Goal: Task Accomplishment & Management: Complete application form

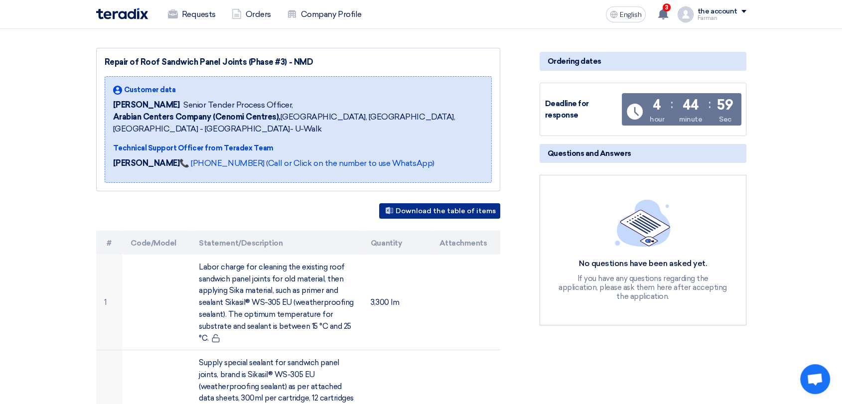
click at [437, 209] on font "Download the table of items" at bounding box center [445, 211] width 100 height 8
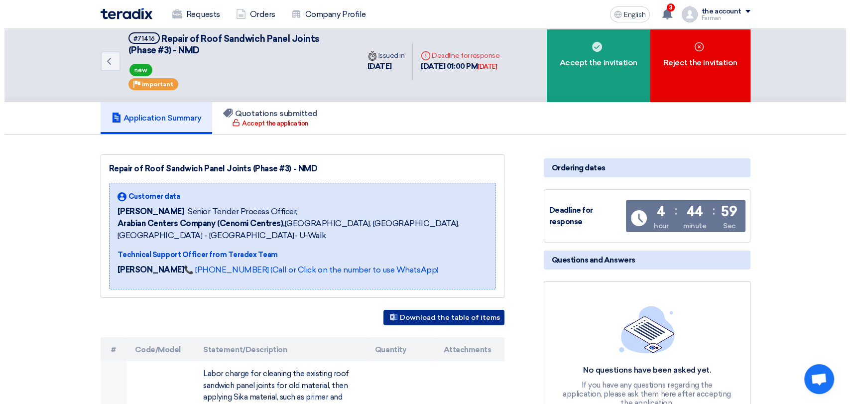
scroll to position [7, 0]
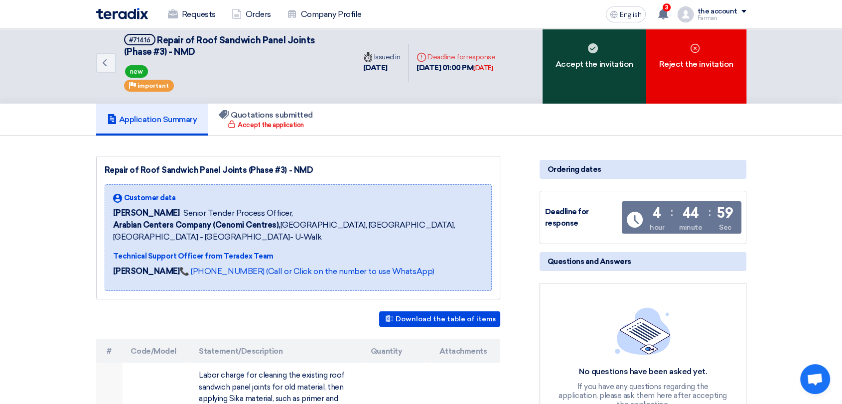
click at [585, 69] on div "Accept the invitation" at bounding box center [594, 63] width 104 height 82
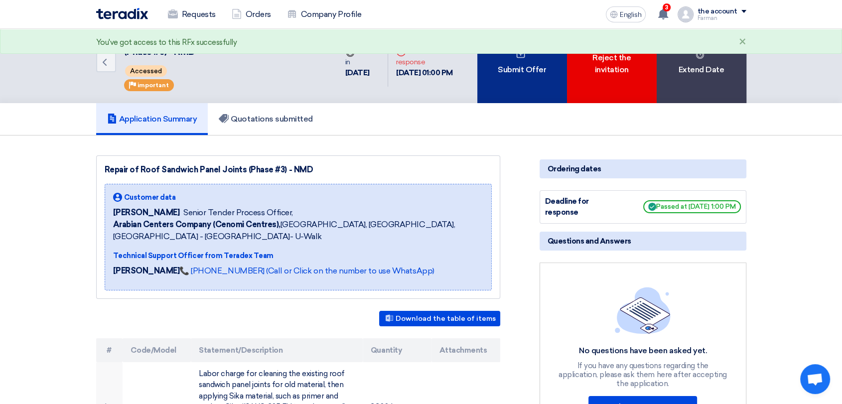
click at [521, 65] on div "Submit Offer" at bounding box center [522, 62] width 90 height 81
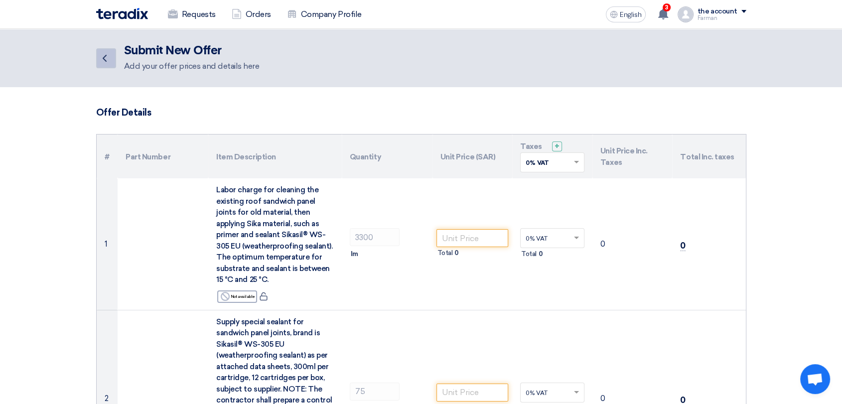
click at [108, 57] on icon "Back" at bounding box center [105, 58] width 12 height 12
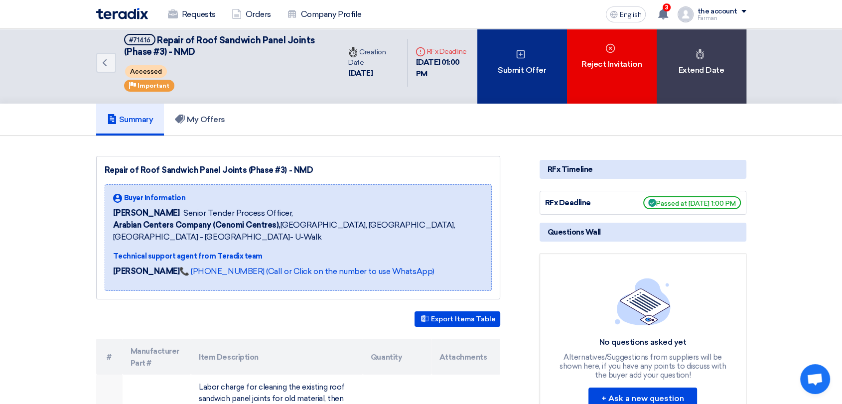
click at [508, 71] on font "Submit Offer" at bounding box center [521, 69] width 48 height 9
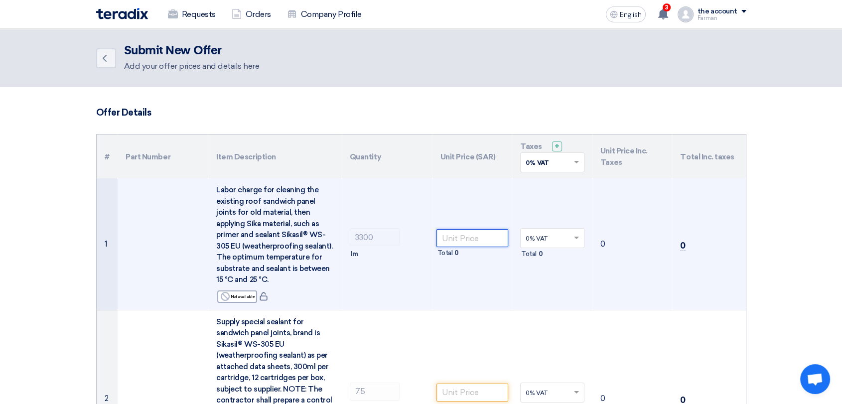
click at [482, 239] on input "number" at bounding box center [472, 238] width 72 height 18
type input "25"
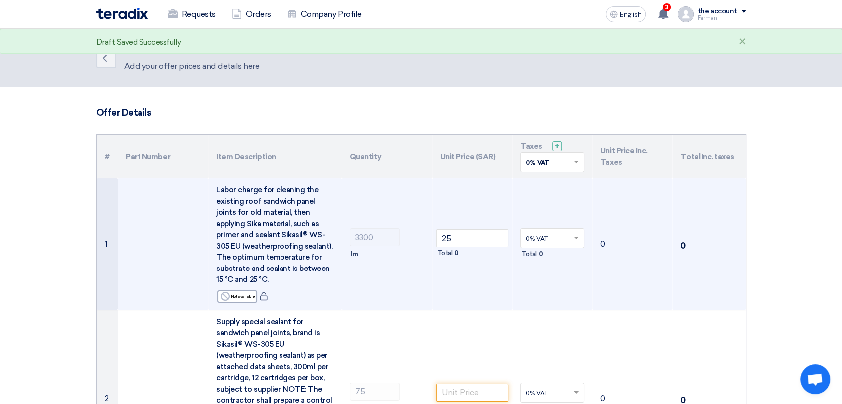
click at [542, 288] on td "0% VAT × Total 0" at bounding box center [552, 243] width 80 height 131
click at [571, 239] on span at bounding box center [577, 238] width 12 height 9
click at [566, 267] on td "0% VAT × Total 0" at bounding box center [552, 243] width 80 height 131
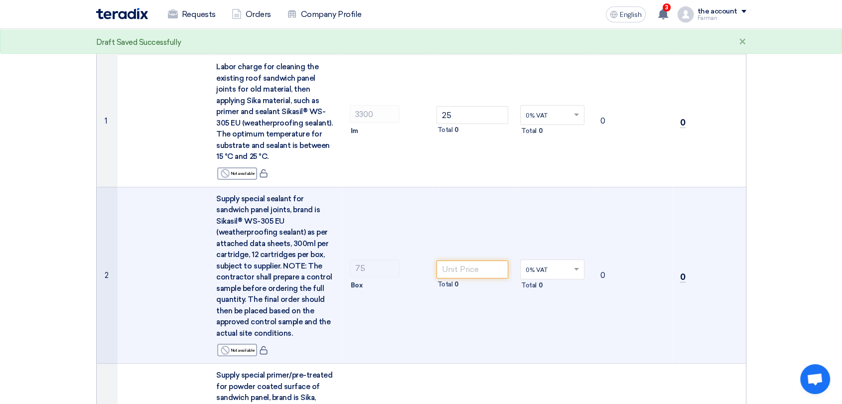
scroll to position [123, 0]
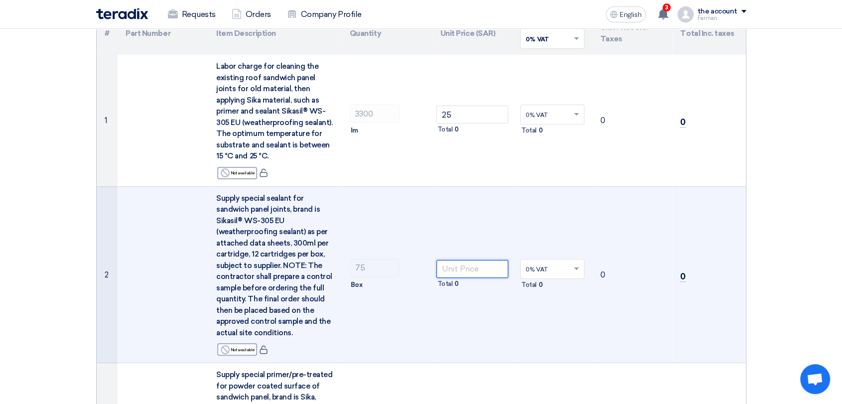
click at [462, 268] on input "number" at bounding box center [472, 269] width 72 height 18
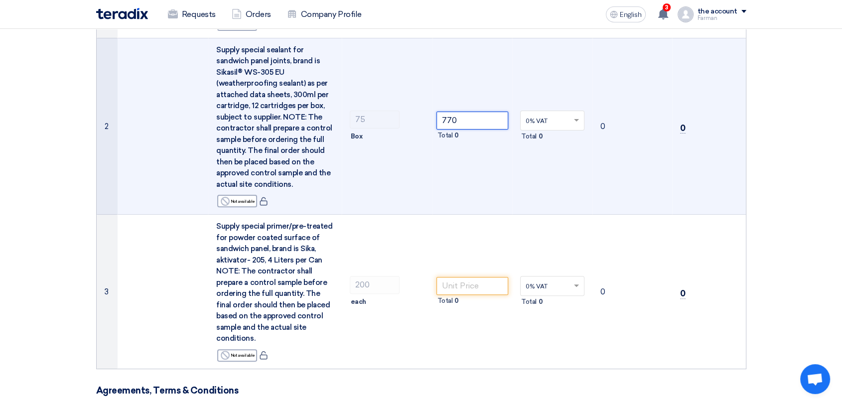
scroll to position [282, 0]
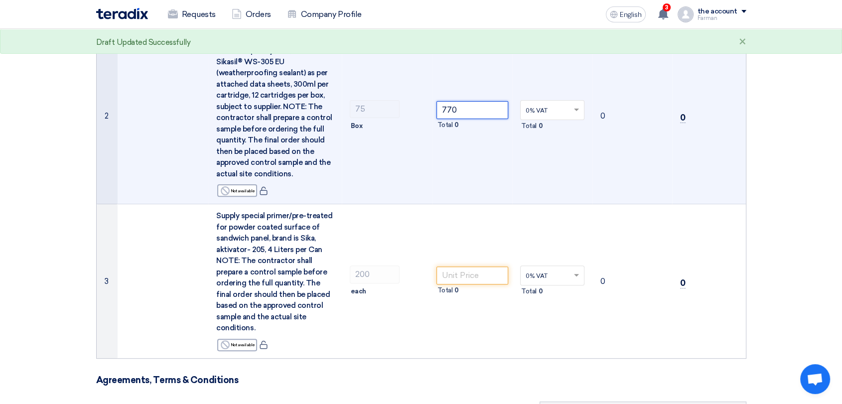
type input "770"
click at [462, 268] on input "number" at bounding box center [472, 275] width 72 height 18
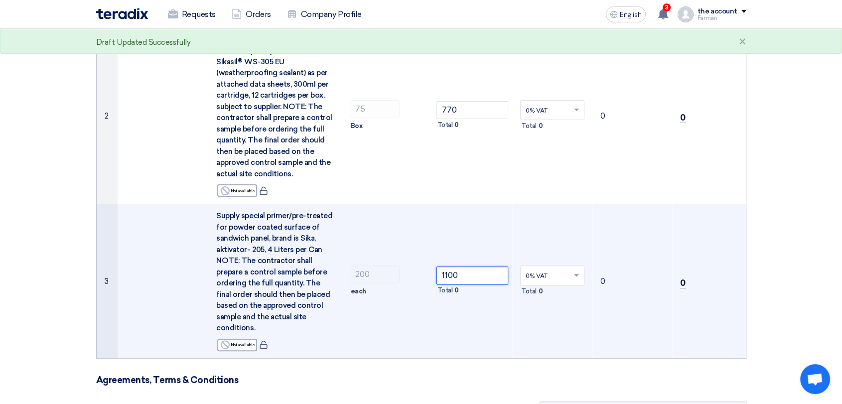
type input "1100"
click at [477, 326] on td "1100 Total 0" at bounding box center [472, 281] width 80 height 154
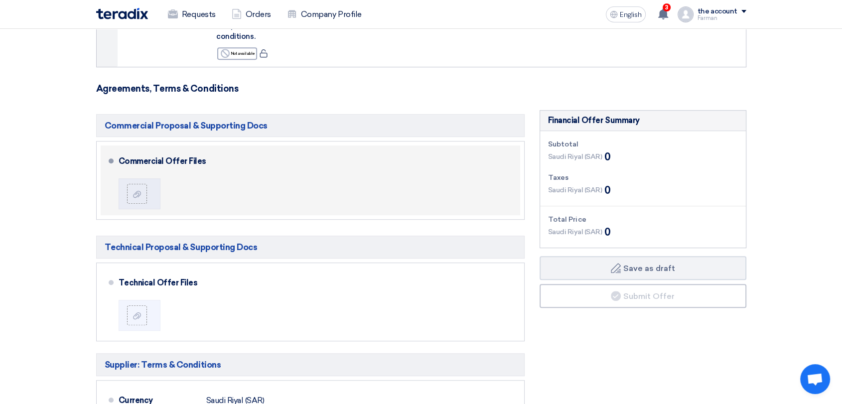
scroll to position [573, 0]
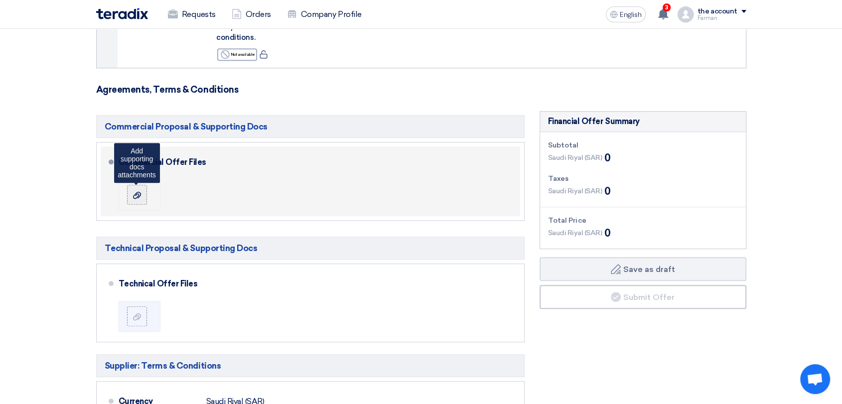
click at [139, 191] on use at bounding box center [137, 194] width 8 height 7
click at [0, 0] on input "file" at bounding box center [0, 0] width 0 height 0
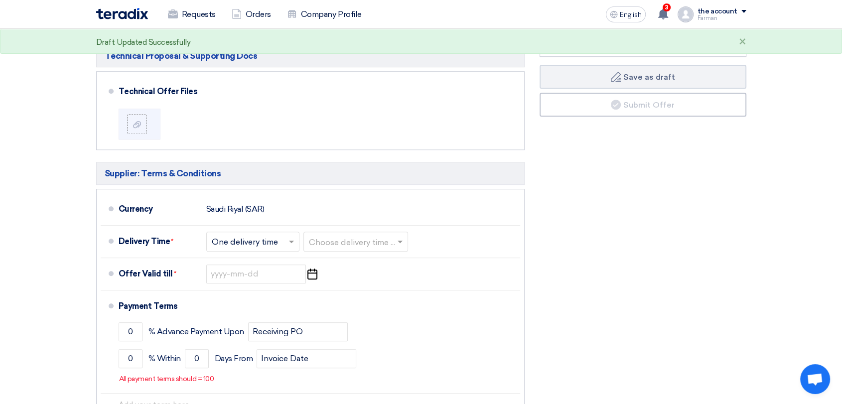
scroll to position [765, 0]
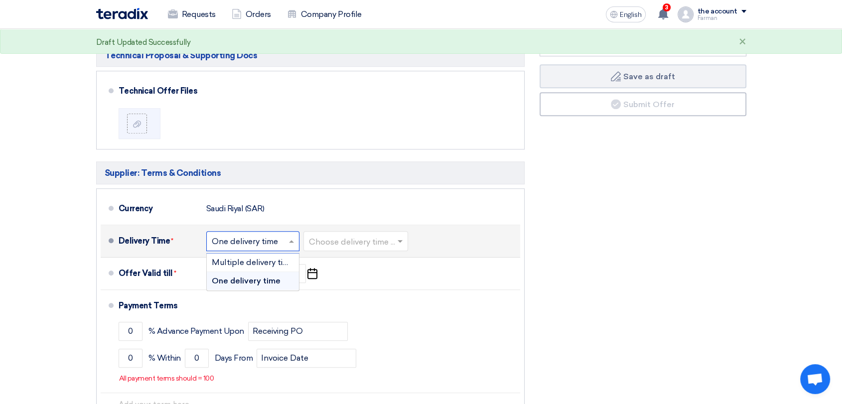
click at [295, 236] on span at bounding box center [292, 241] width 12 height 10
click at [263, 276] on font "One delivery time" at bounding box center [246, 280] width 69 height 9
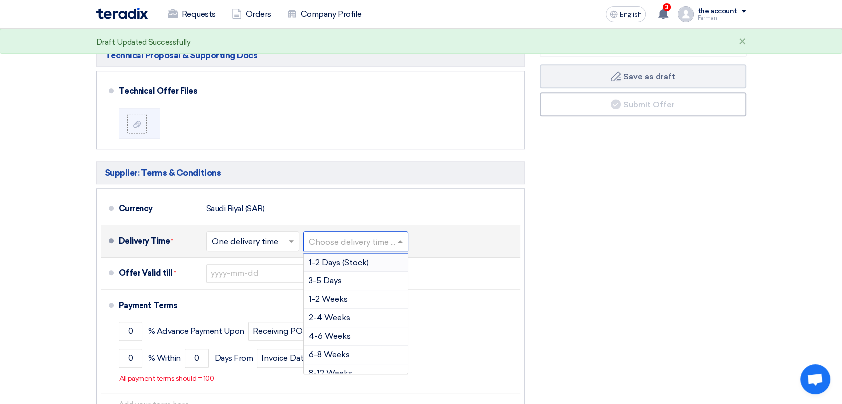
click at [364, 235] on input "text" at bounding box center [356, 242] width 95 height 14
click at [353, 309] on div "2-4 Weeks" at bounding box center [356, 318] width 104 height 18
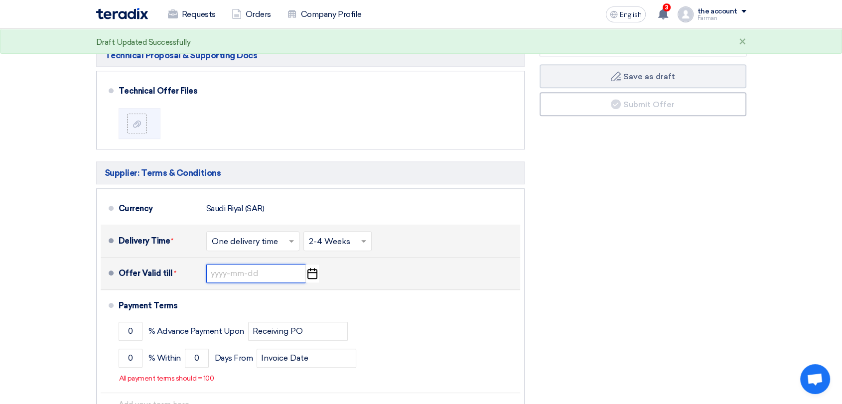
click at [232, 264] on input at bounding box center [256, 273] width 100 height 19
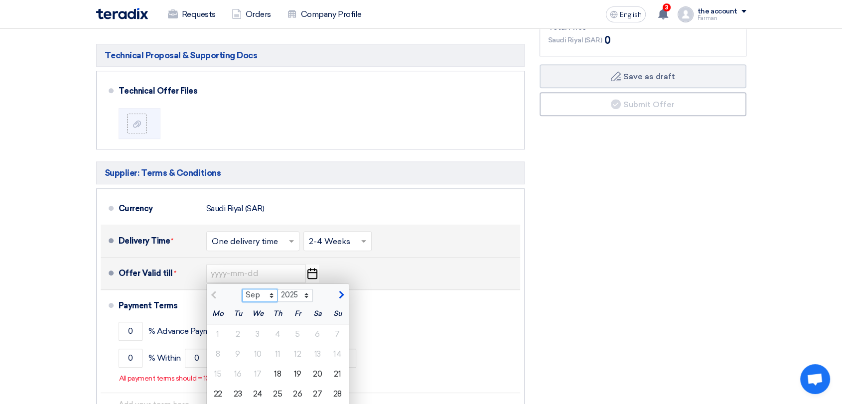
click at [270, 289] on select "Sep Oct Nov Dec" at bounding box center [259, 295] width 35 height 13
select select "10"
click at [242, 289] on select "Sep Oct Nov Dec" at bounding box center [259, 295] width 35 height 13
click at [299, 369] on font "17" at bounding box center [296, 373] width 7 height 9
type input "[DATE]"
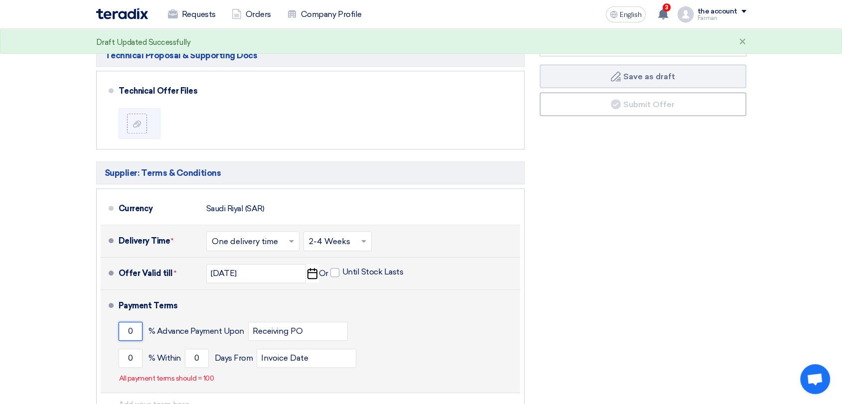
click at [127, 322] on input "0" at bounding box center [131, 331] width 24 height 19
type input "100"
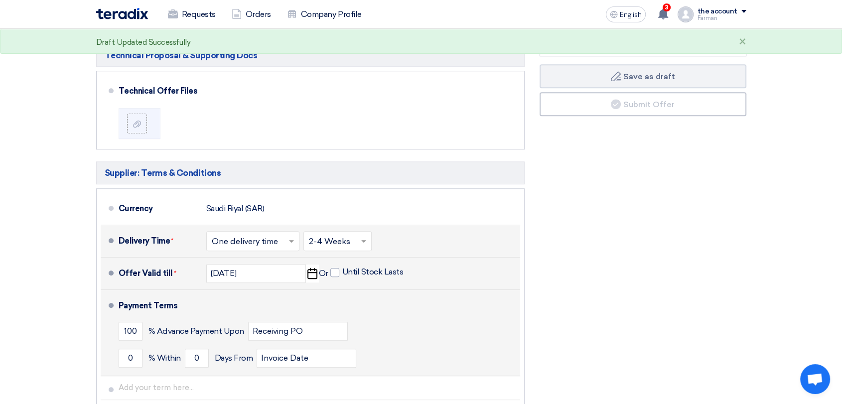
click at [402, 345] on div "0 % [DATE] From Invoice Date" at bounding box center [317, 358] width 397 height 27
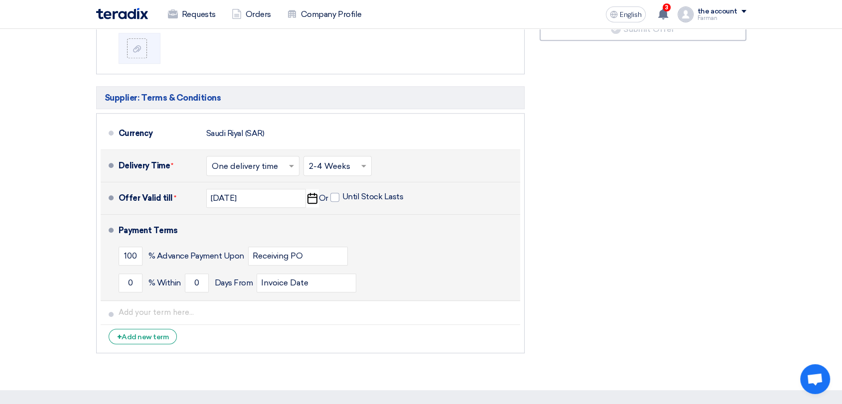
scroll to position [841, 0]
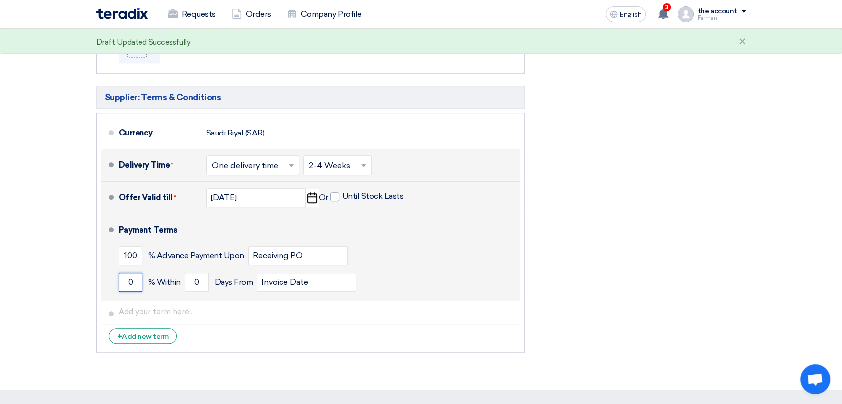
click at [128, 273] on input "0" at bounding box center [131, 282] width 24 height 19
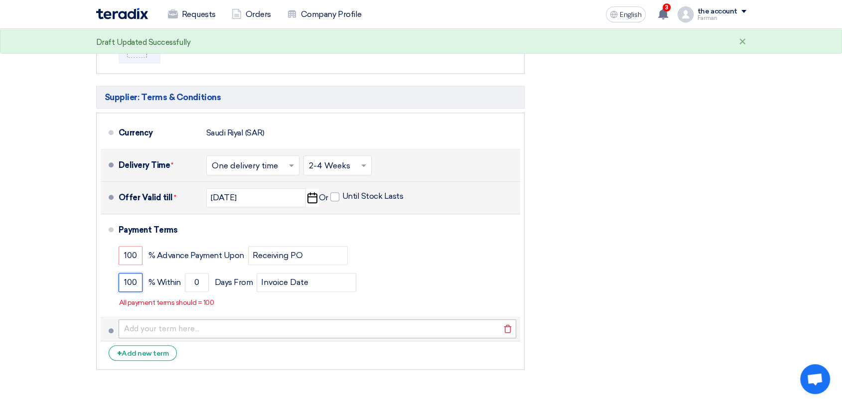
type input "100"
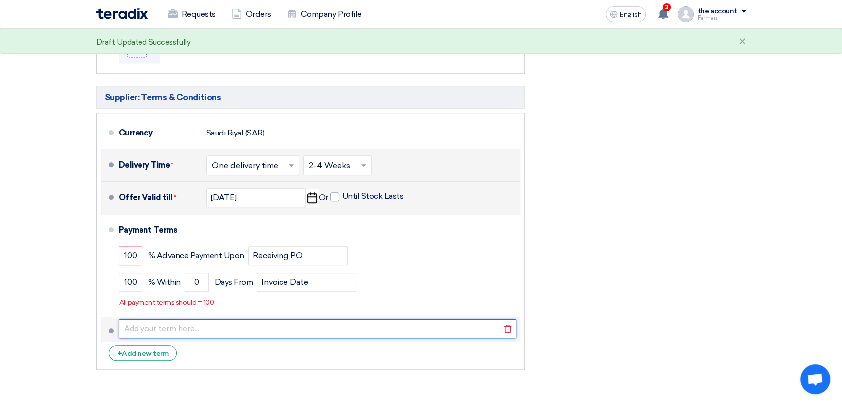
click at [255, 325] on input "text" at bounding box center [317, 328] width 397 height 19
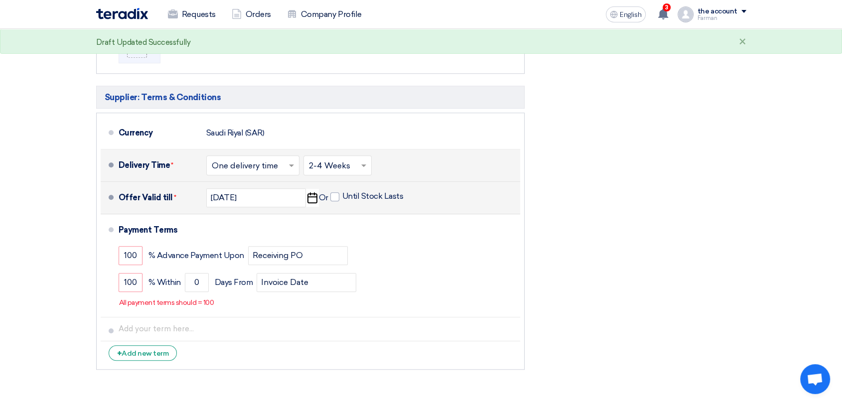
click at [617, 249] on div "Financial Offer Summary Subtotal [GEOGRAPHIC_DATA] (SAR) 0 Taxes [GEOGRAPHIC_DA…" at bounding box center [643, 109] width 222 height 532
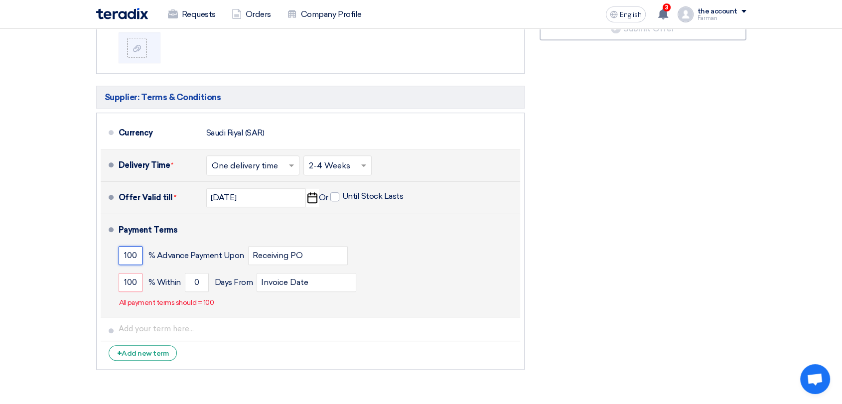
click at [133, 246] on input "100" at bounding box center [131, 255] width 24 height 19
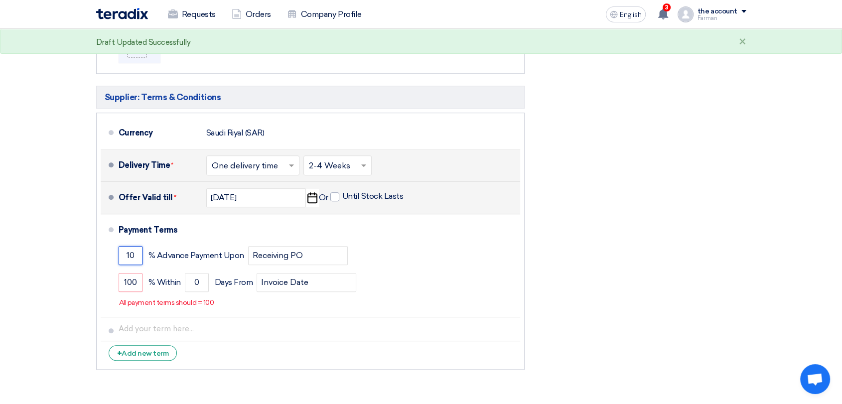
type input "10"
click at [664, 215] on div "Financial Offer Summary Subtotal [GEOGRAPHIC_DATA] (SAR) 0 Taxes [GEOGRAPHIC_DA…" at bounding box center [643, 109] width 222 height 532
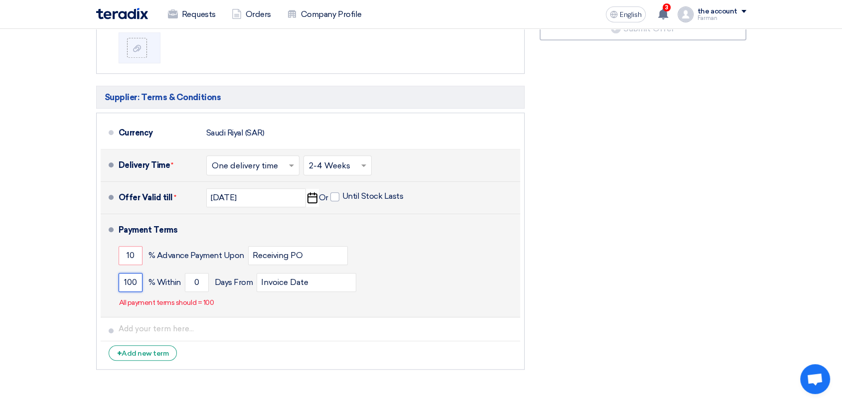
click at [130, 273] on input "100" at bounding box center [131, 282] width 24 height 19
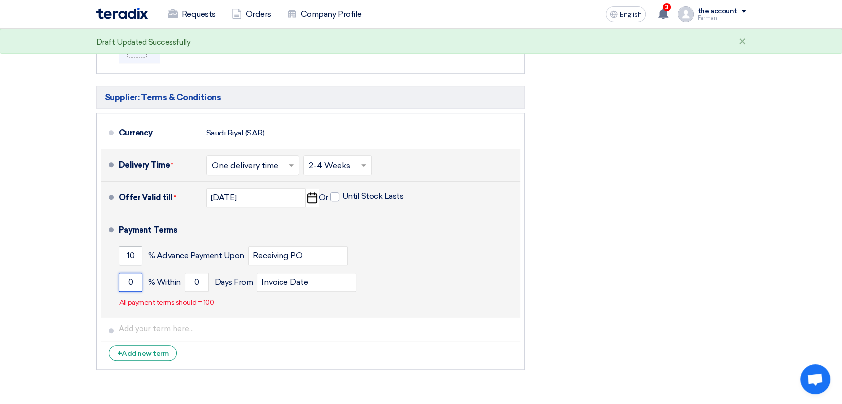
type input "0"
click at [132, 246] on input "10" at bounding box center [131, 255] width 24 height 19
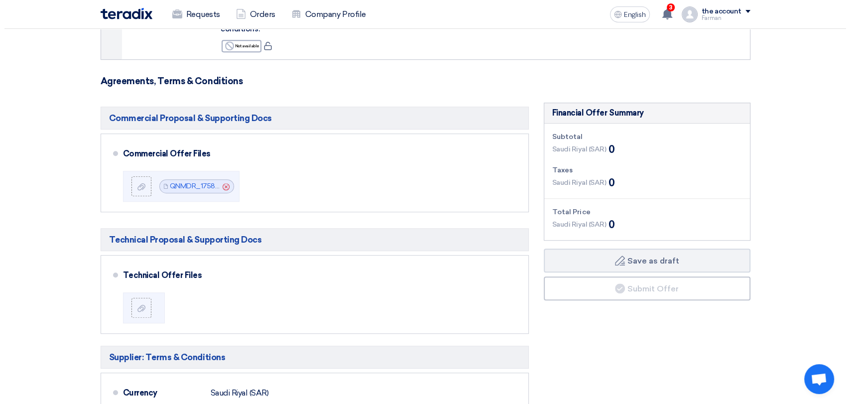
scroll to position [574, 0]
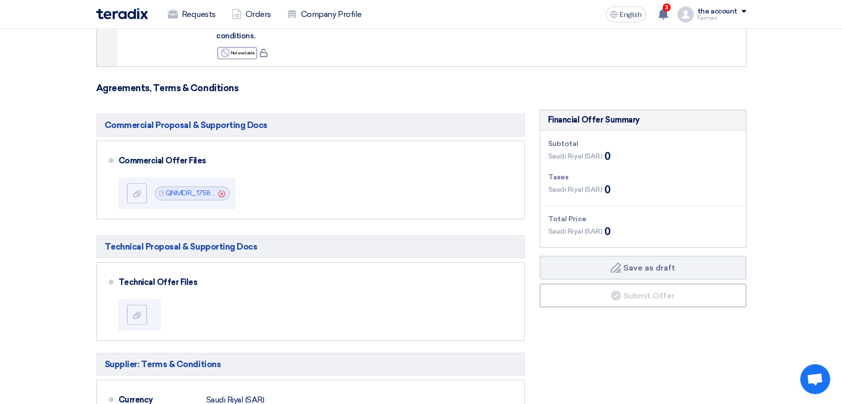
type input "100"
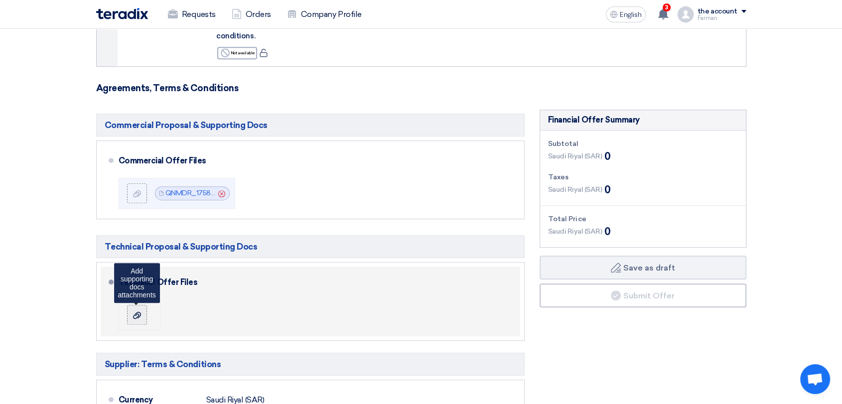
click at [136, 311] on use at bounding box center [137, 314] width 8 height 7
click at [0, 0] on input "file" at bounding box center [0, 0] width 0 height 0
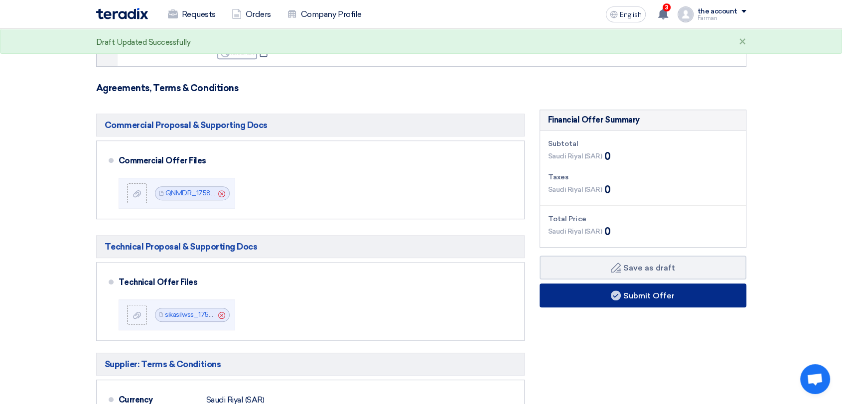
click at [647, 290] on font "Submit Offer" at bounding box center [648, 294] width 51 height 9
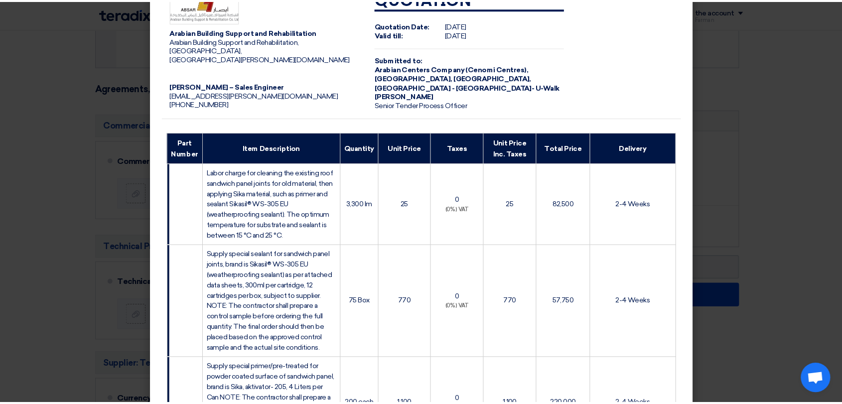
scroll to position [0, 0]
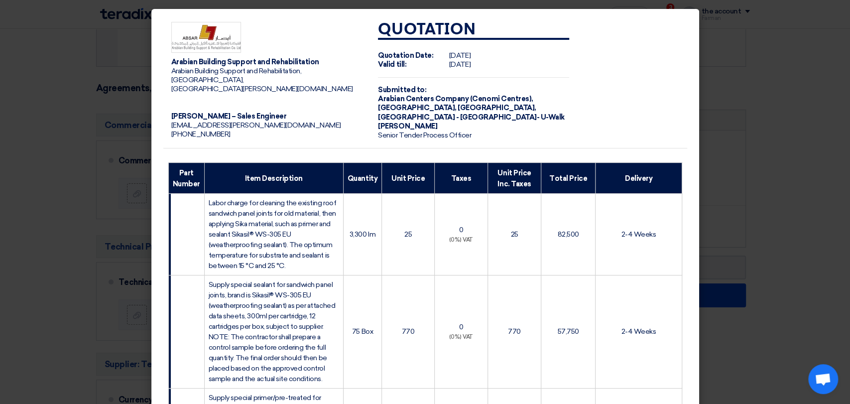
click at [749, 166] on modal-container "Arabian Building Support and Rehabilitation Arabian Building Support and Rehabi…" at bounding box center [425, 202] width 850 height 404
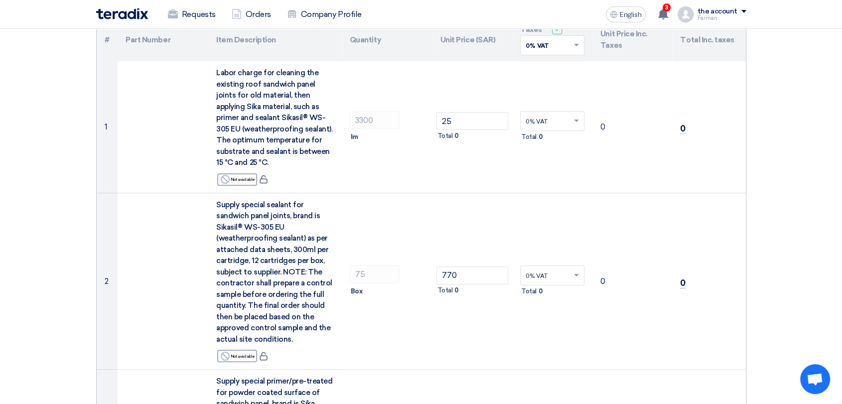
scroll to position [116, 0]
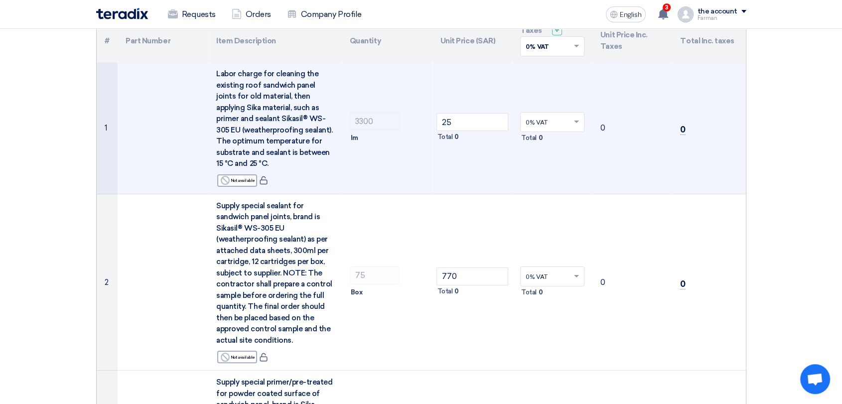
click at [528, 122] on input "text" at bounding box center [546, 123] width 43 height 16
type input "15"
click at [572, 167] on td "0% VAT × Total 0" at bounding box center [552, 127] width 80 height 131
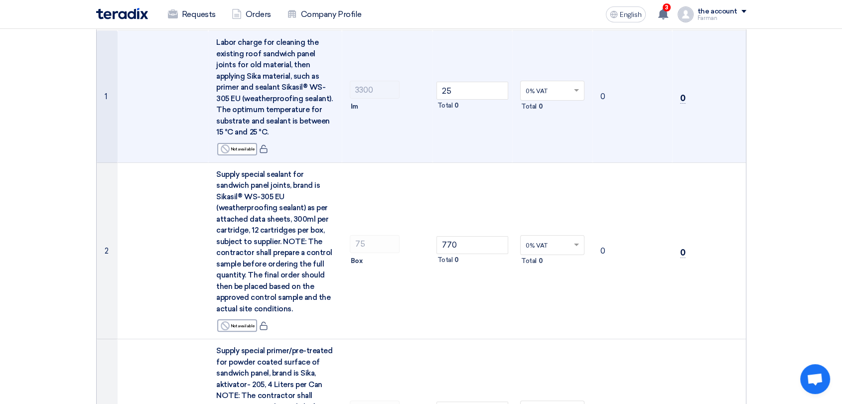
scroll to position [148, 0]
click at [572, 167] on td "0% VAT × Total 0" at bounding box center [552, 250] width 80 height 177
click at [680, 97] on font "0" at bounding box center [682, 98] width 5 height 10
click at [578, 89] on span at bounding box center [577, 90] width 12 height 9
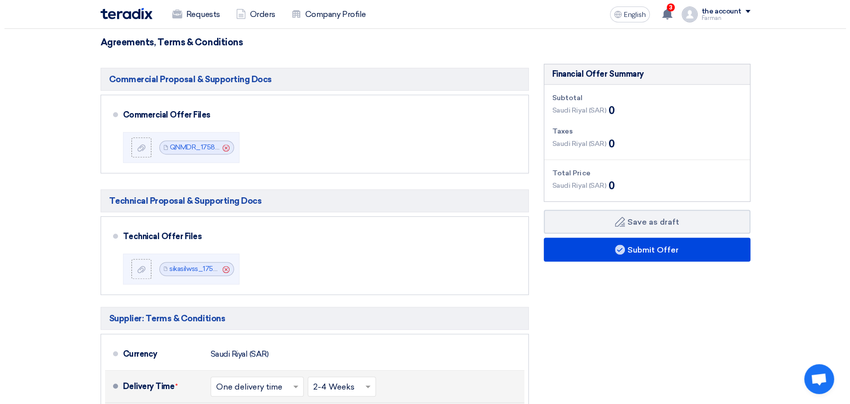
scroll to position [621, 0]
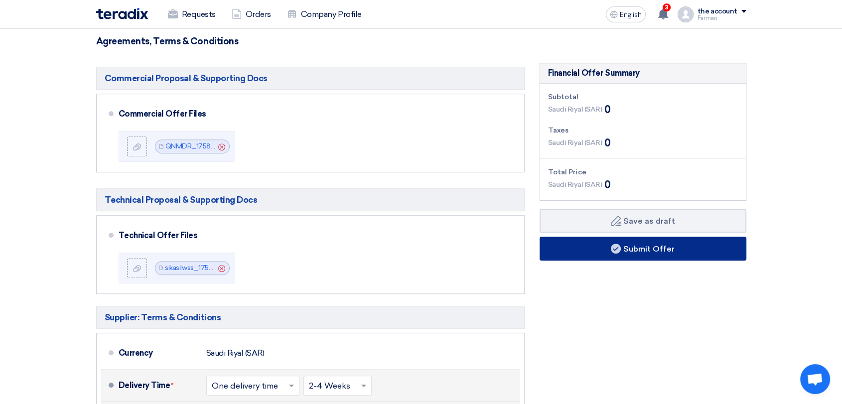
click at [658, 244] on font "Submit Offer" at bounding box center [648, 248] width 51 height 9
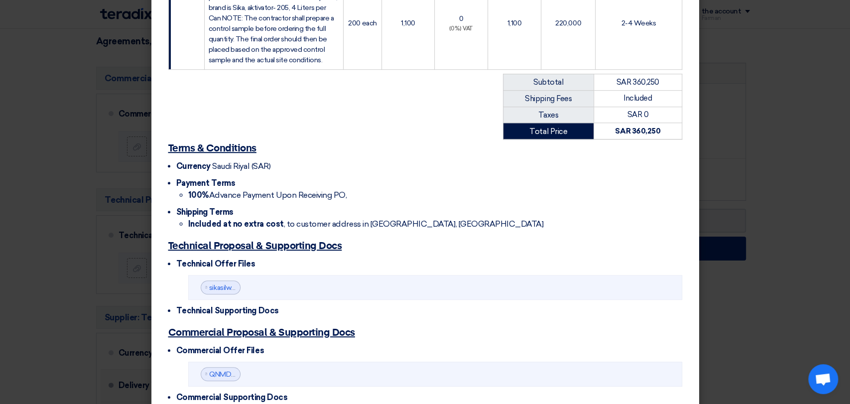
scroll to position [464, 0]
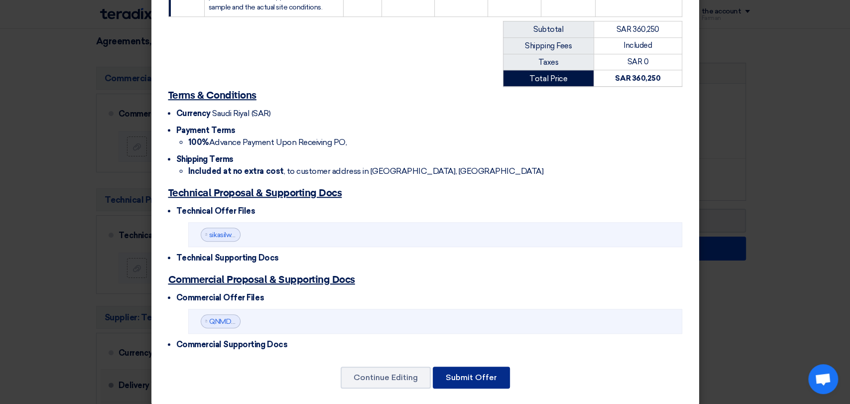
click at [474, 372] on font "Submit Offer" at bounding box center [471, 376] width 51 height 9
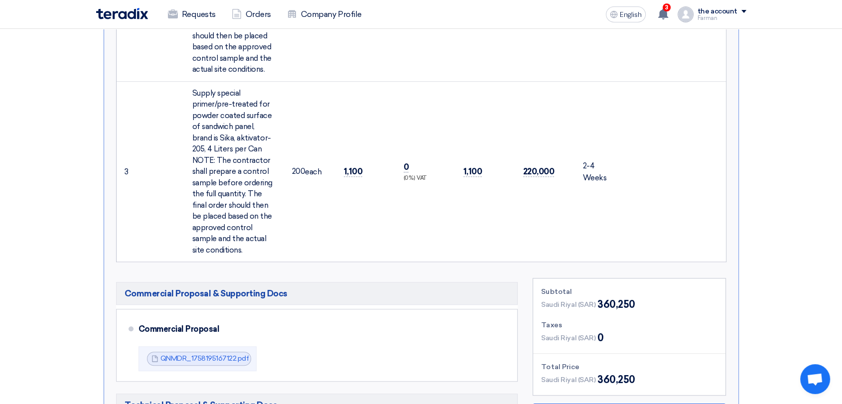
scroll to position [652, 0]
click at [474, 392] on h5 "Technical Proposal & Supporting Docs" at bounding box center [317, 403] width 402 height 23
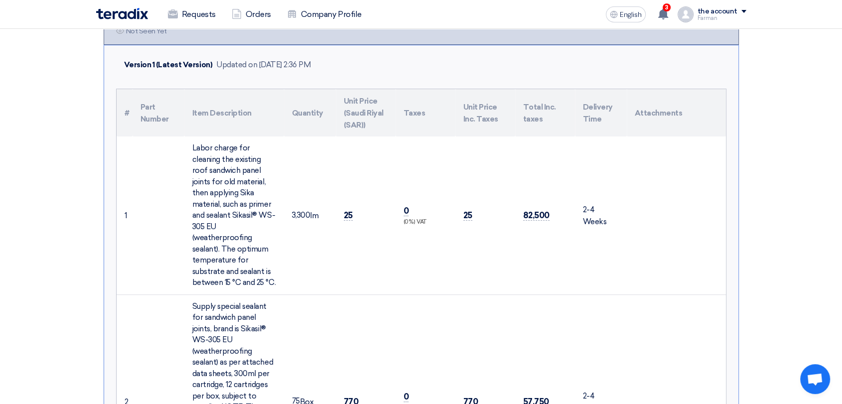
scroll to position [0, 0]
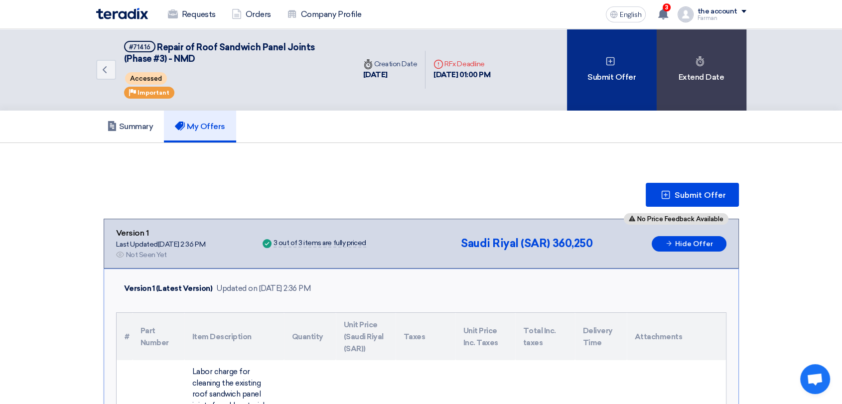
click at [602, 61] on div "Submit Offer" at bounding box center [612, 70] width 90 height 82
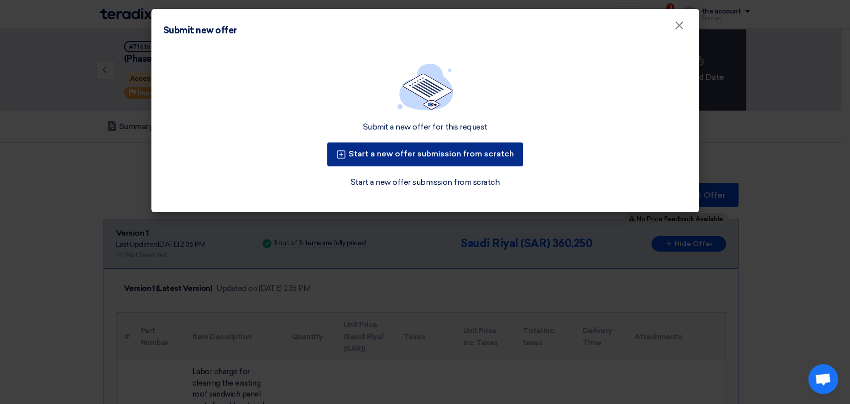
click at [474, 155] on font "Start a new offer submission from scratch" at bounding box center [431, 153] width 165 height 9
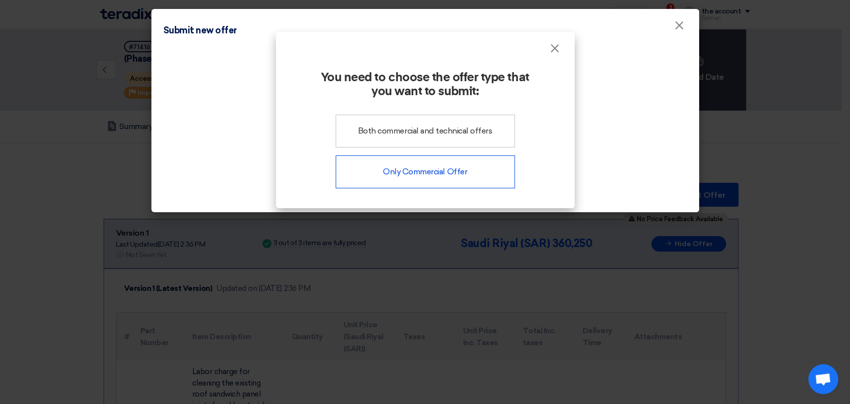
click at [459, 165] on div "Only Commercial Offer" at bounding box center [425, 171] width 179 height 33
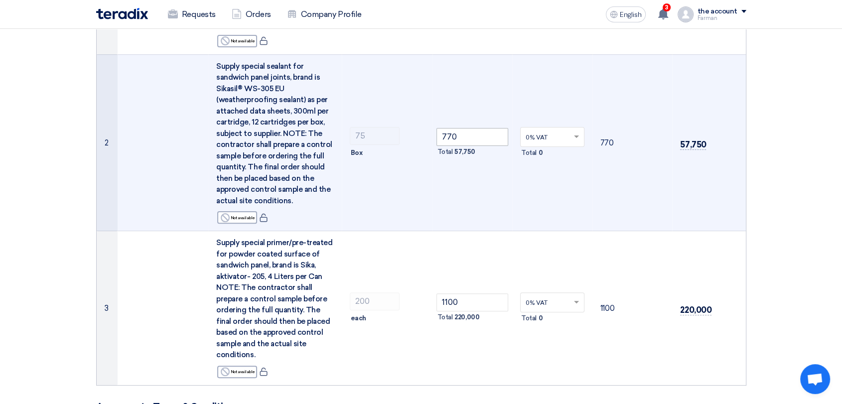
scroll to position [256, 0]
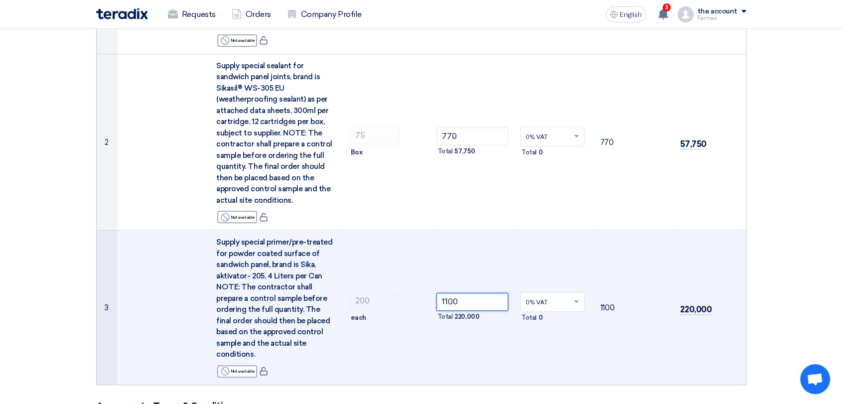
click at [465, 293] on input "1100" at bounding box center [472, 302] width 72 height 18
type input "1"
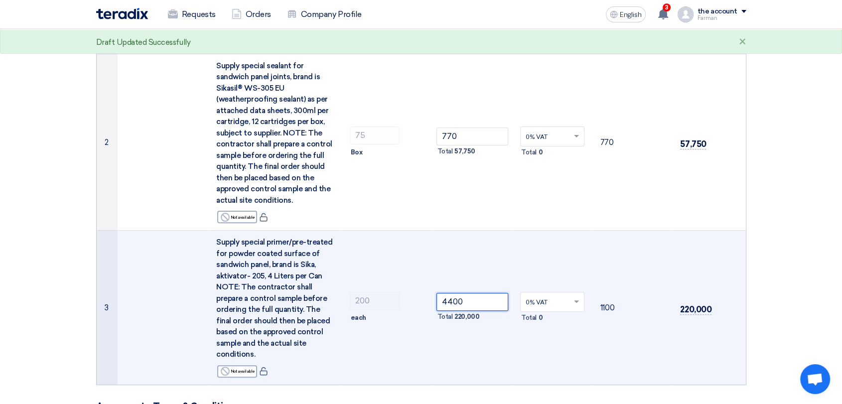
type input "4400"
click at [498, 344] on td "4400 Total 220,000" at bounding box center [472, 308] width 80 height 154
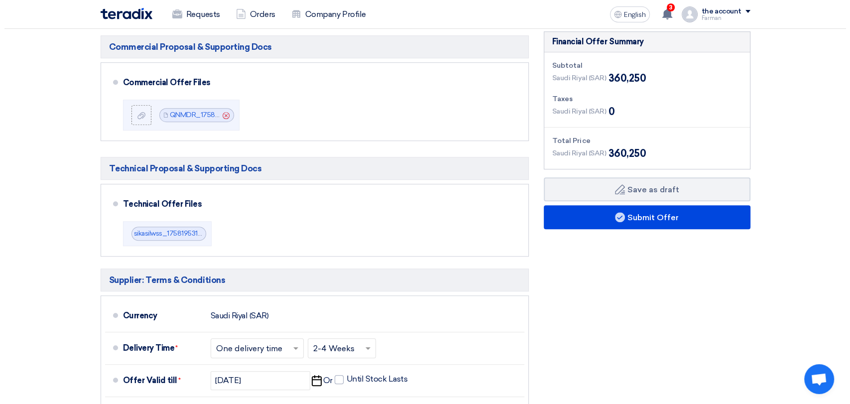
scroll to position [653, 0]
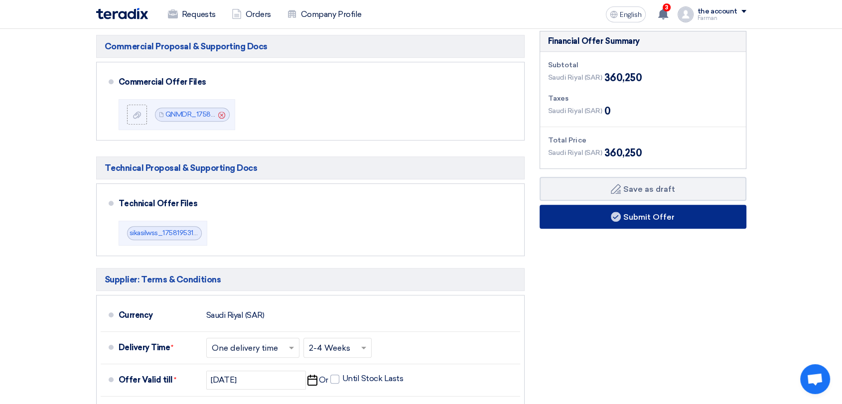
click at [654, 212] on font "Submit Offer" at bounding box center [648, 216] width 51 height 9
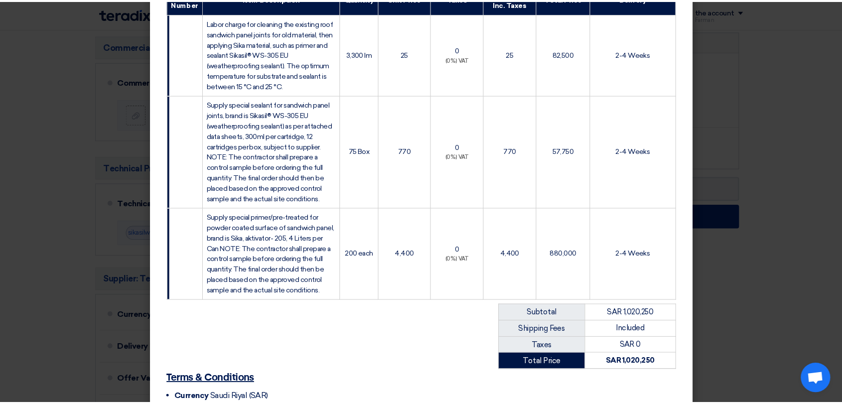
scroll to position [179, 0]
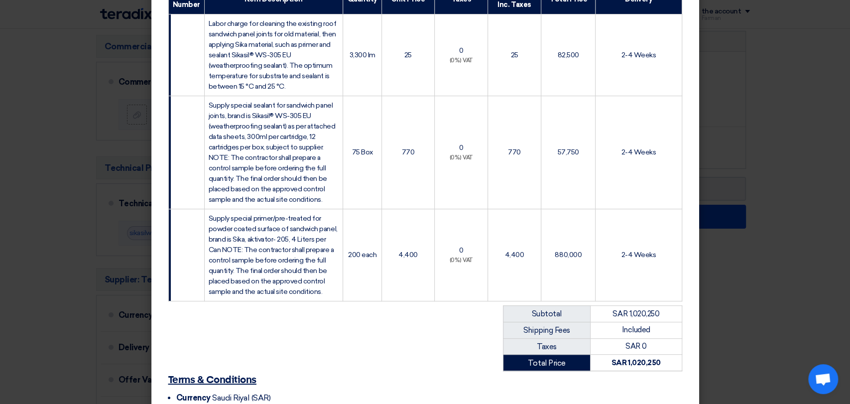
click at [748, 254] on modal-container "Arabian Building Support and Rehabilitation Arabian Building Support and Rehabi…" at bounding box center [425, 202] width 850 height 404
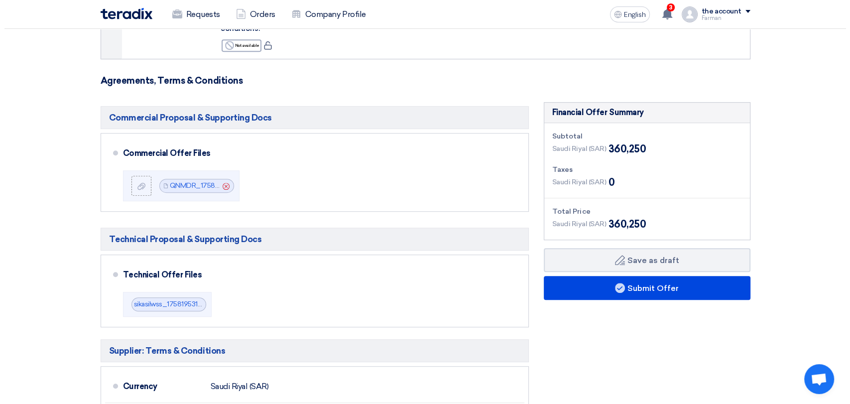
scroll to position [575, 0]
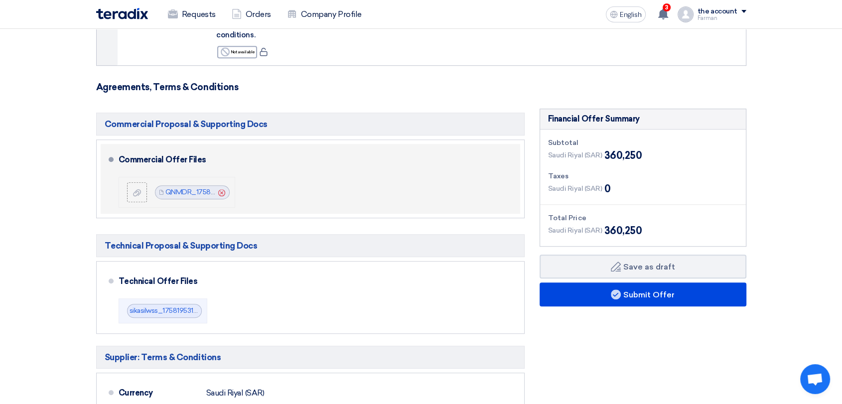
click at [220, 189] on use at bounding box center [221, 192] width 7 height 7
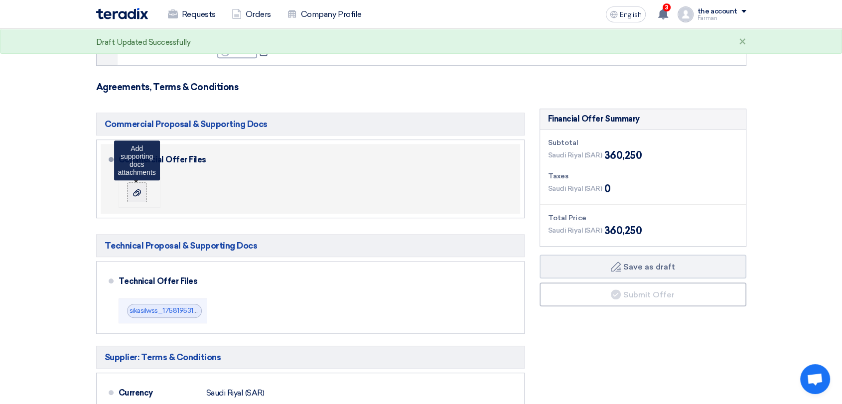
click at [136, 189] on use at bounding box center [137, 192] width 8 height 7
click at [0, 0] on input "file" at bounding box center [0, 0] width 0 height 0
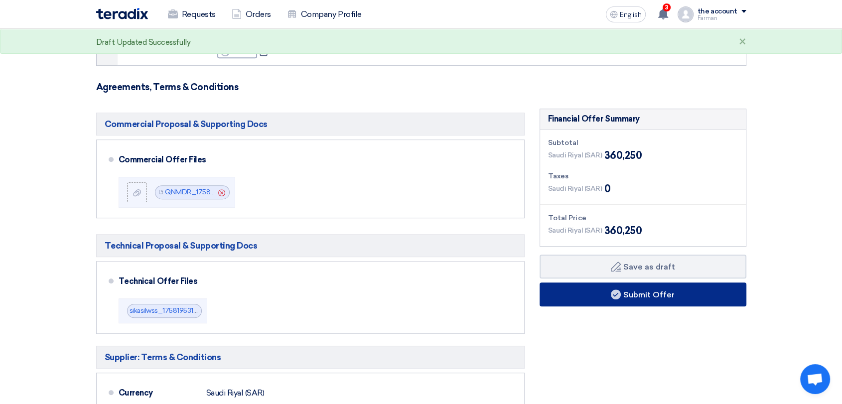
click at [645, 289] on font "Submit Offer" at bounding box center [648, 293] width 51 height 9
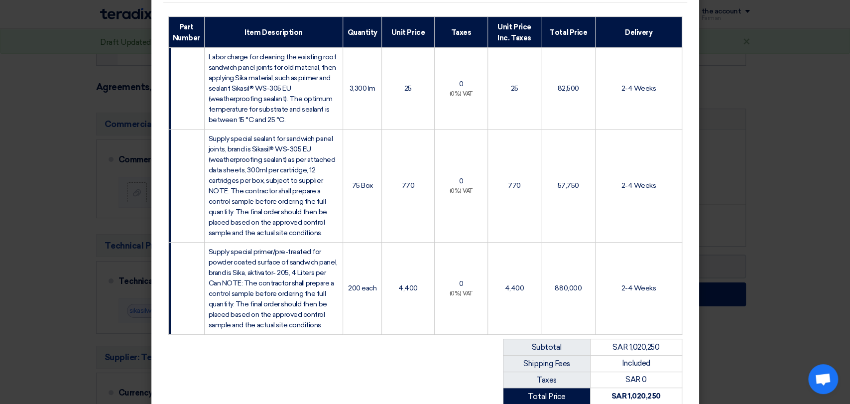
scroll to position [232, 0]
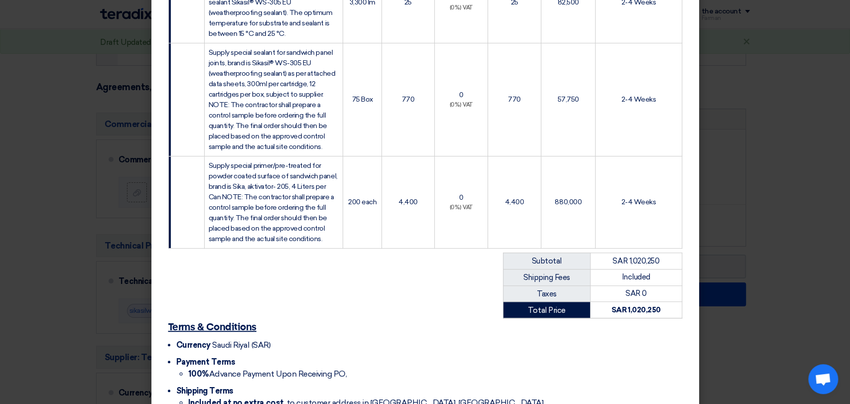
drag, startPoint x: 645, startPoint y: 281, endPoint x: 645, endPoint y: 245, distance: 35.9
click at [645, 252] on tbody "Subtotal SAR 1,020,250 Shipping Fees Included Taxes SAR 0 Total Price SAR 1,020…" at bounding box center [592, 285] width 179 height 66
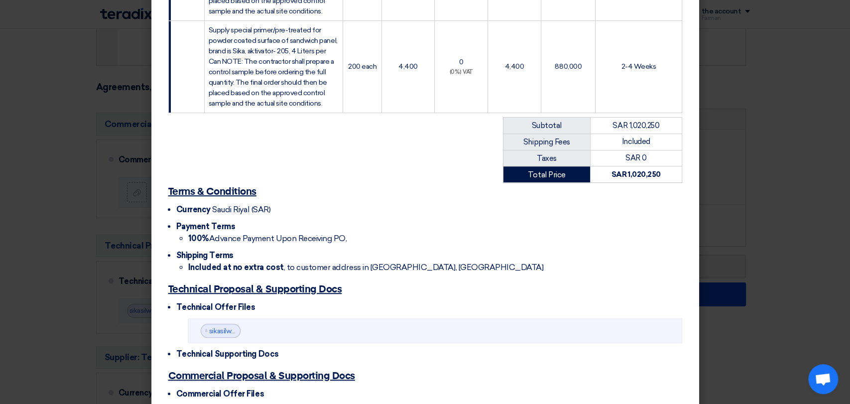
scroll to position [464, 0]
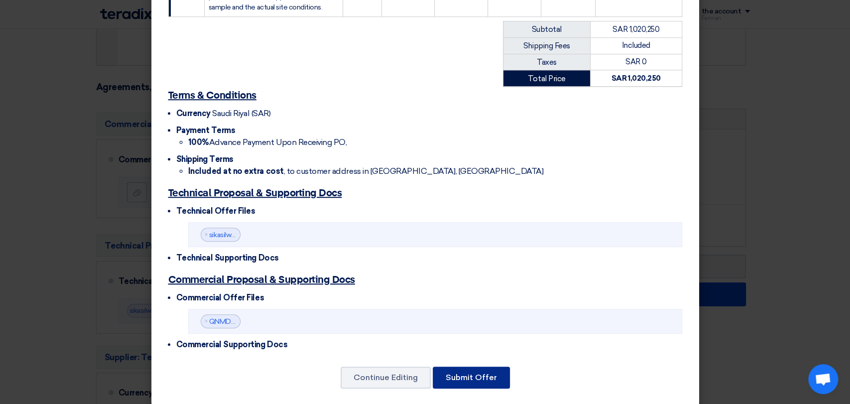
click at [475, 372] on font "Submit Offer" at bounding box center [471, 376] width 51 height 9
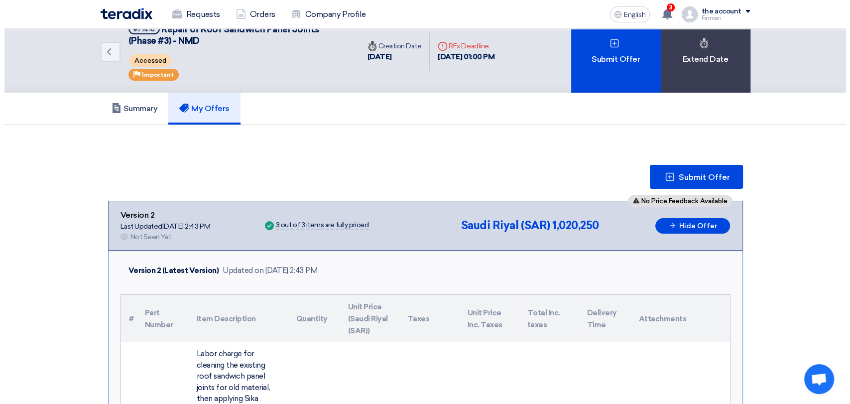
scroll to position [13, 0]
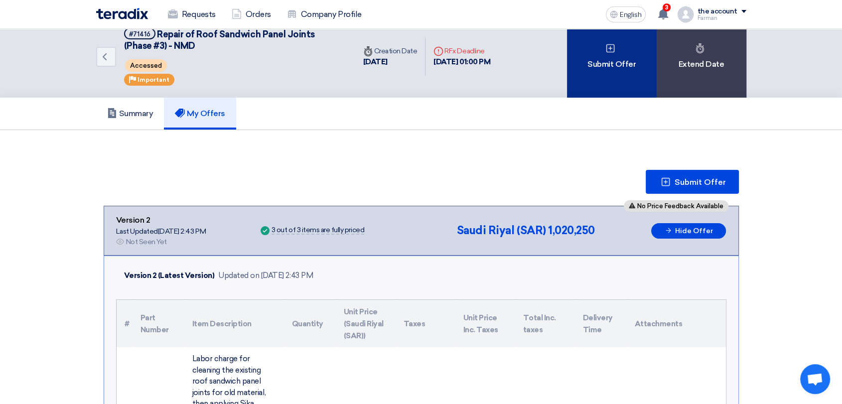
click at [610, 72] on div "Submit Offer" at bounding box center [612, 57] width 90 height 82
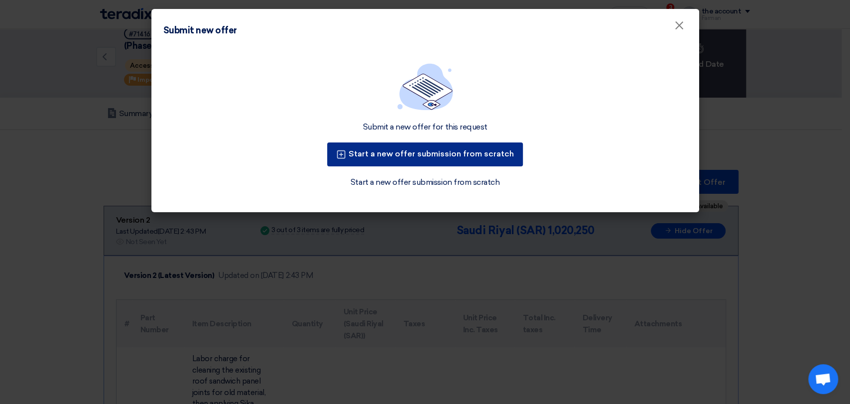
click at [415, 155] on font "Start a new offer submission from scratch" at bounding box center [431, 153] width 165 height 9
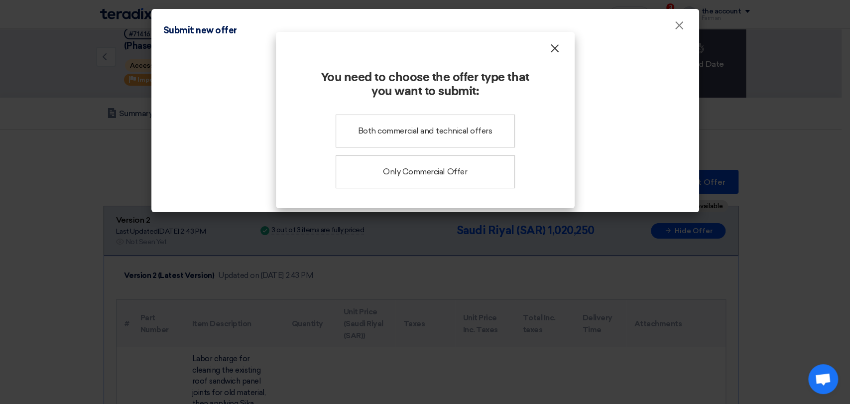
click at [551, 52] on font "×" at bounding box center [555, 51] width 10 height 20
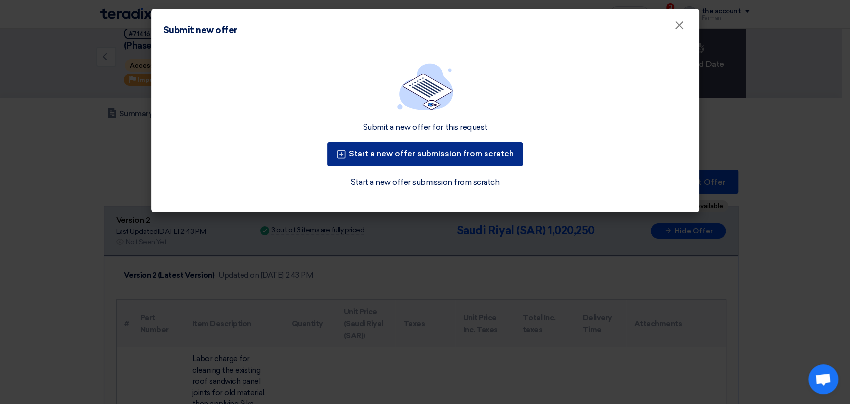
click at [434, 150] on font "Start a new offer submission from scratch" at bounding box center [431, 153] width 165 height 9
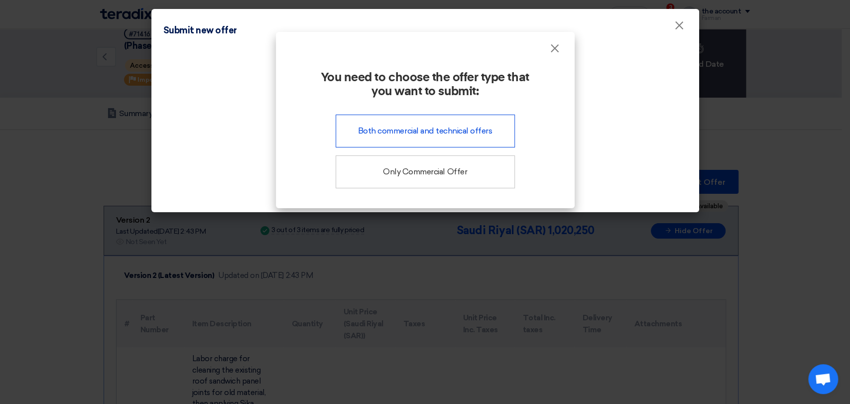
click at [419, 135] on font "Both commercial and technical offers" at bounding box center [425, 130] width 134 height 9
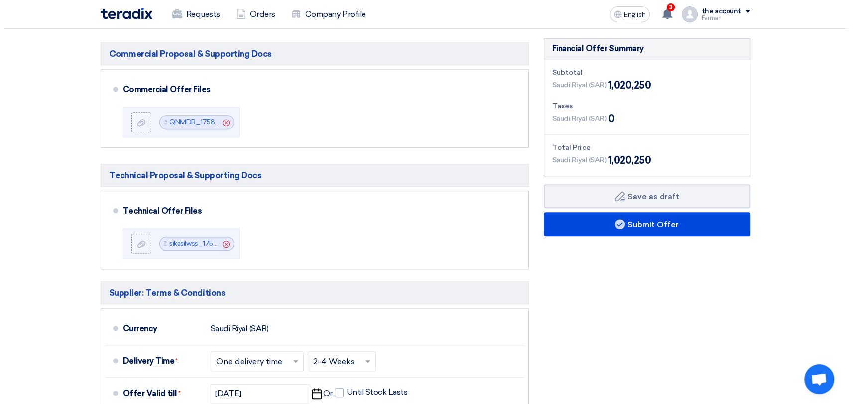
scroll to position [637, 0]
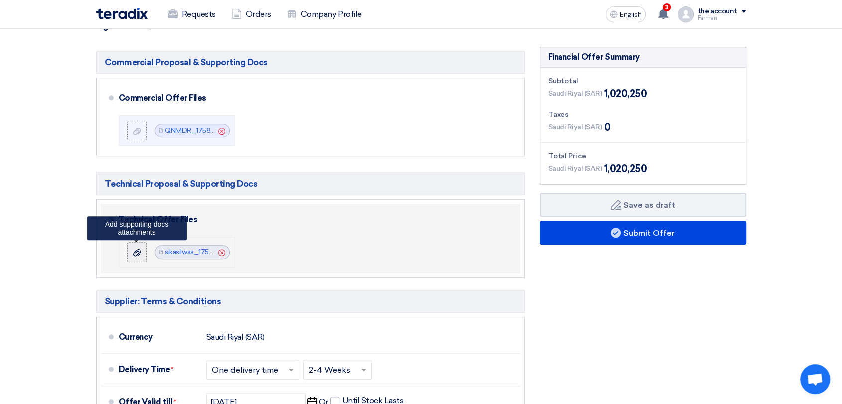
click at [138, 248] on icon at bounding box center [137, 252] width 8 height 8
click at [0, 0] on input "file" at bounding box center [0, 0] width 0 height 0
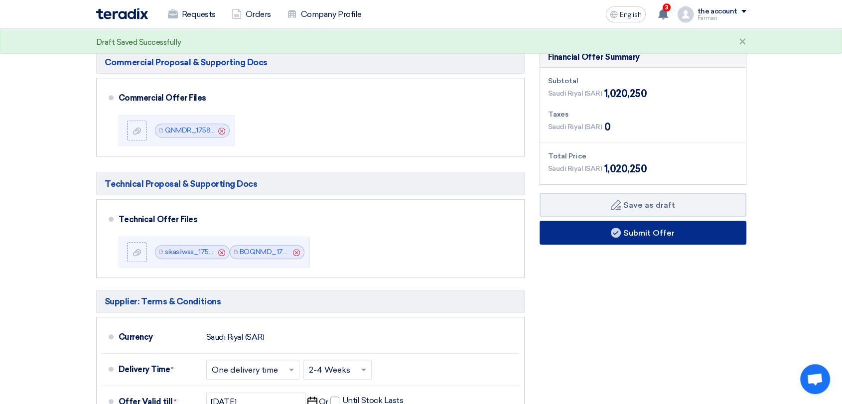
click at [640, 228] on font "Submit Offer" at bounding box center [648, 232] width 51 height 9
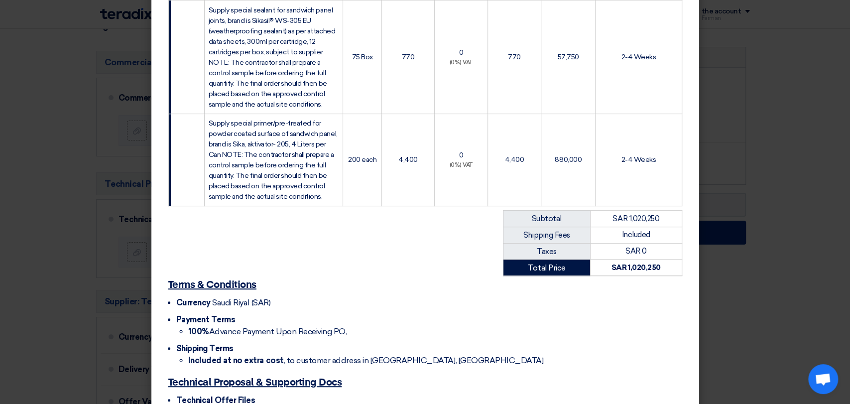
scroll to position [464, 0]
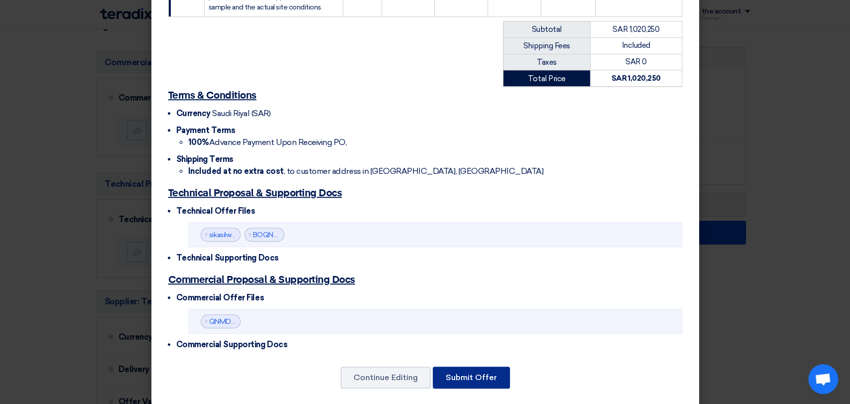
click at [474, 372] on font "Submit Offer" at bounding box center [471, 376] width 51 height 9
